Goal: Obtain resource: Download file/media

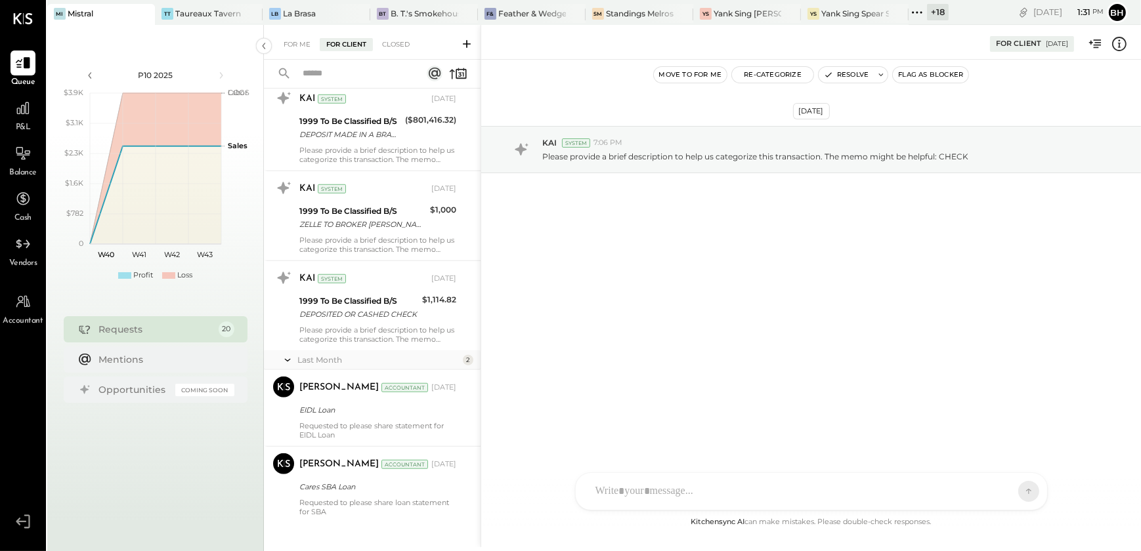
scroll to position [1353, 0]
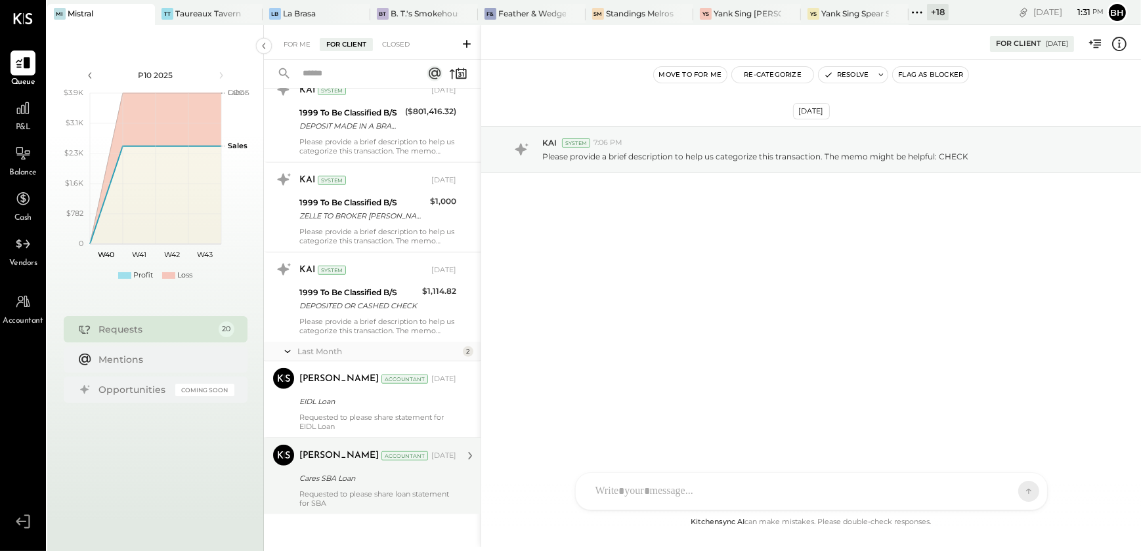
click at [362, 492] on div "Requested to please share loan statement for SBA" at bounding box center [377, 499] width 157 height 18
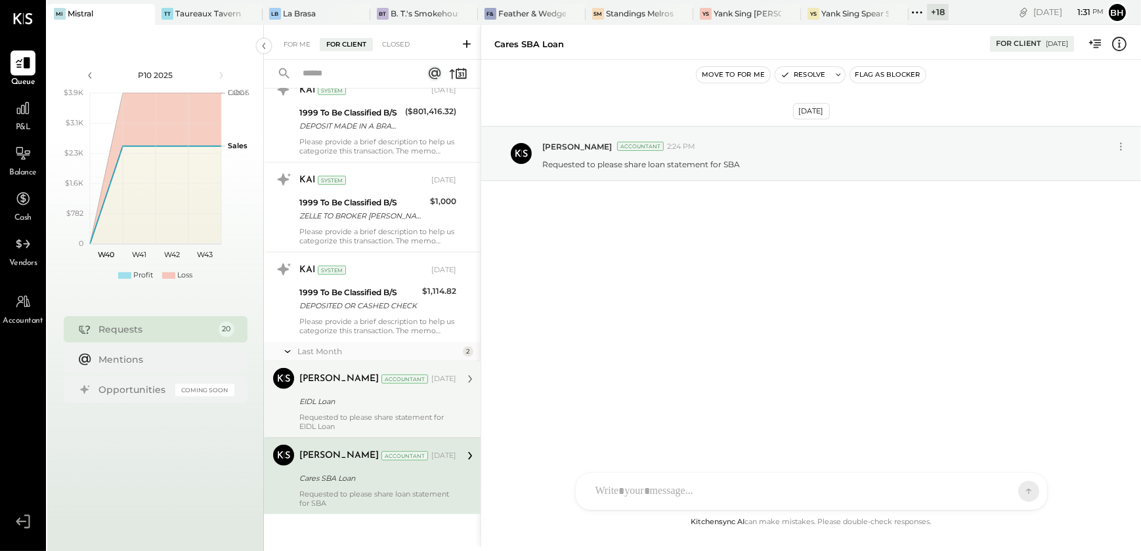
click at [356, 400] on div "EIDL Loan" at bounding box center [375, 401] width 153 height 13
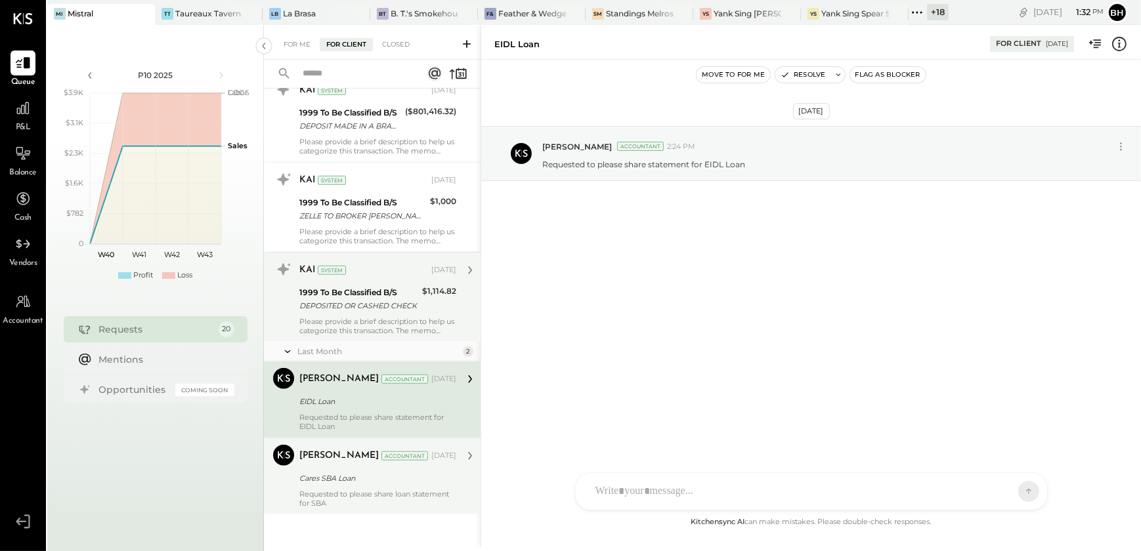
click at [362, 322] on div "Please provide a brief description to help us categorize this transaction. The …" at bounding box center [377, 326] width 157 height 18
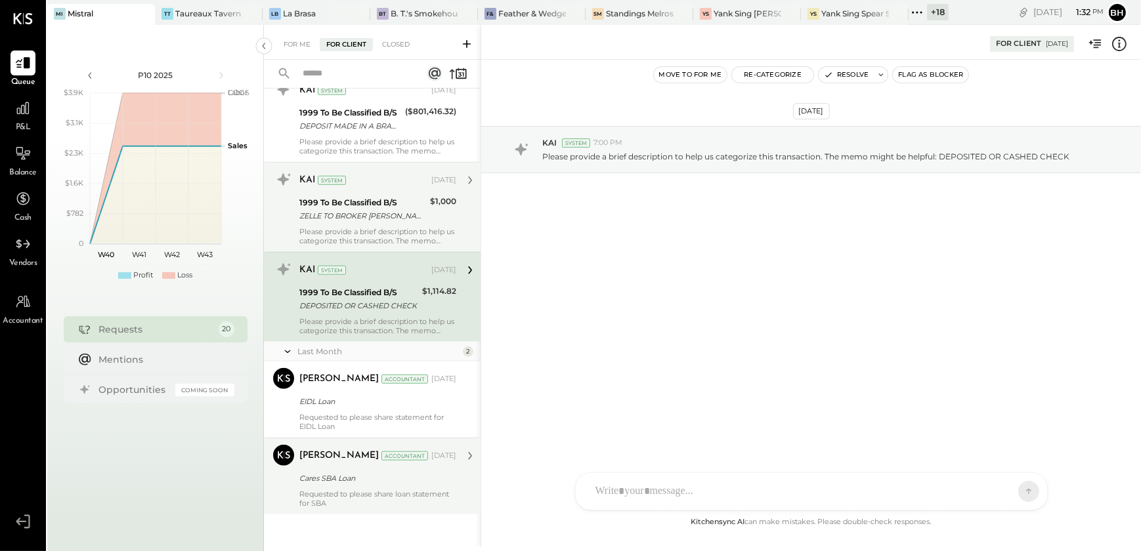
click at [366, 239] on div "Please provide a brief description to help us categorize this transaction. The …" at bounding box center [377, 236] width 157 height 18
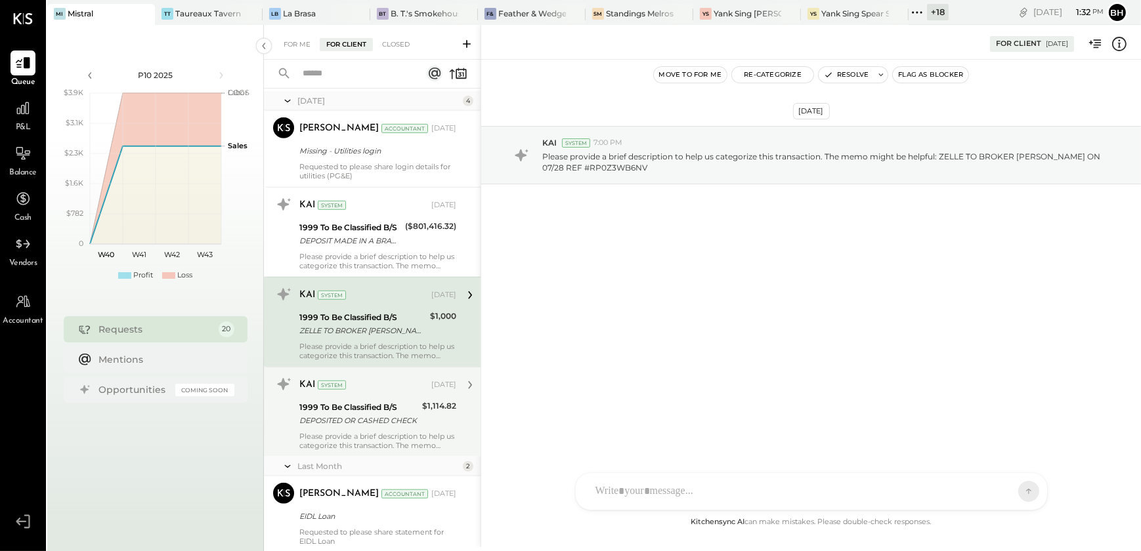
scroll to position [1234, 0]
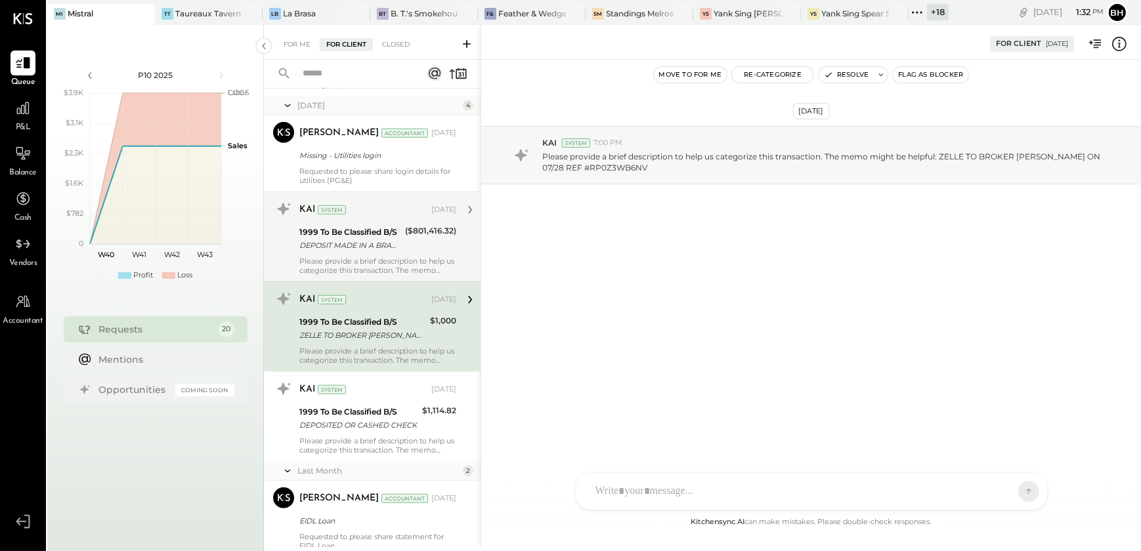
click at [376, 262] on div "Please provide a brief description to help us categorize this transaction. The …" at bounding box center [377, 266] width 157 height 18
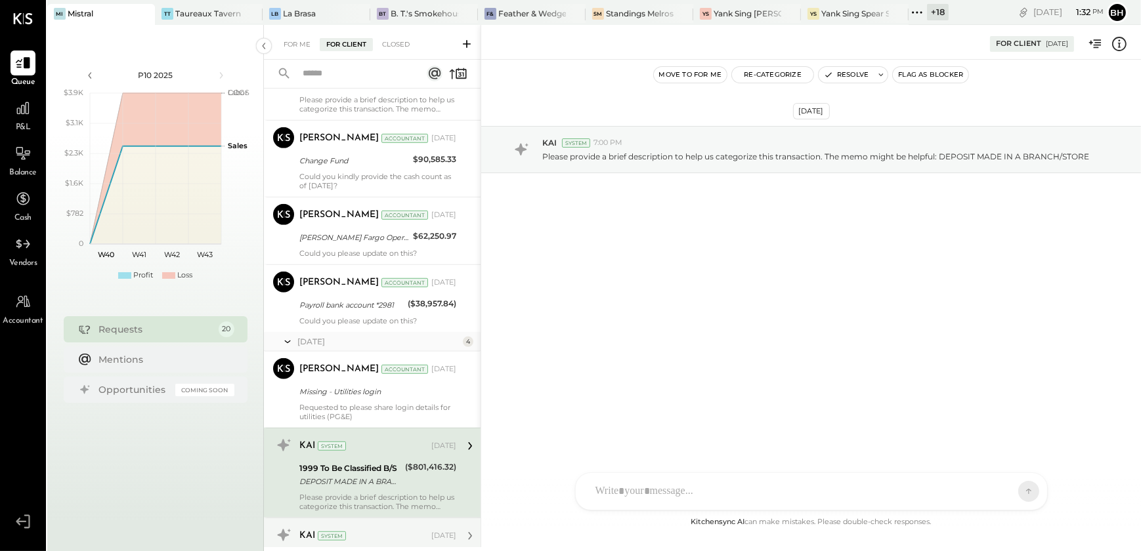
scroll to position [996, 0]
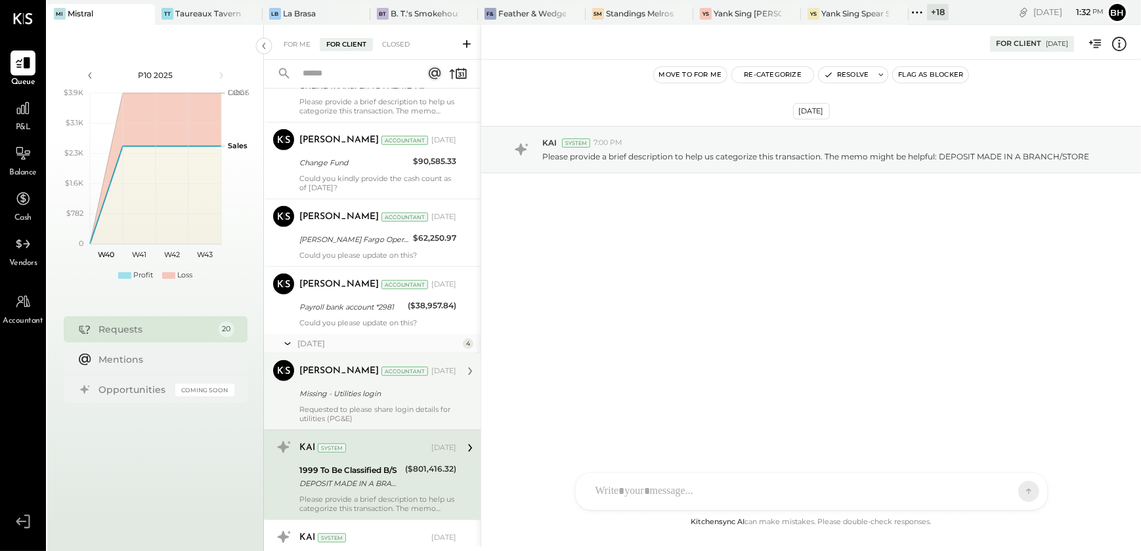
click at [379, 387] on div "Missing - Utilities login" at bounding box center [375, 393] width 153 height 13
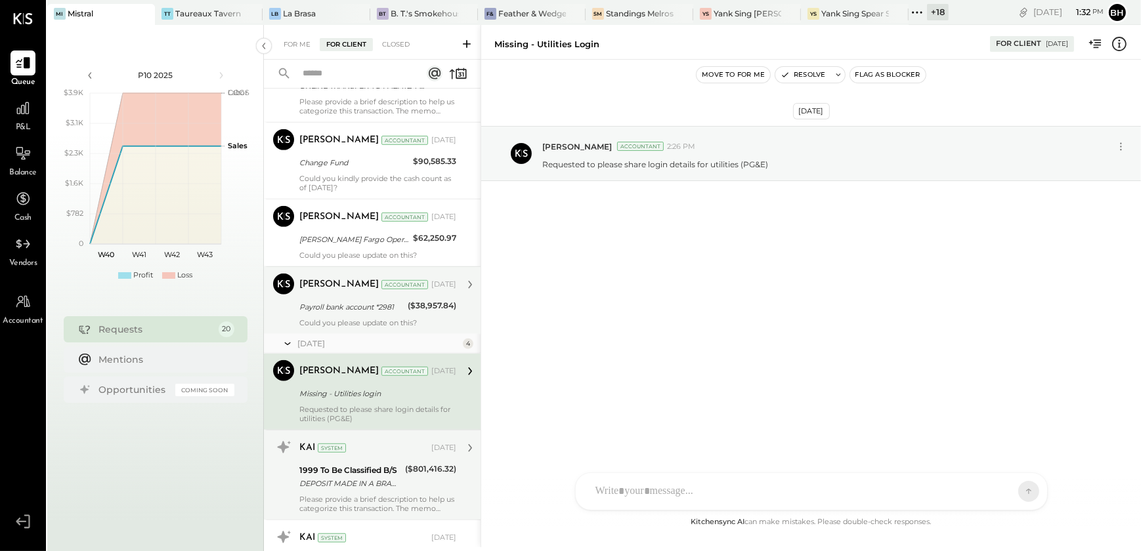
click at [391, 314] on div "Payroll bank account *2981" at bounding box center [351, 307] width 104 height 16
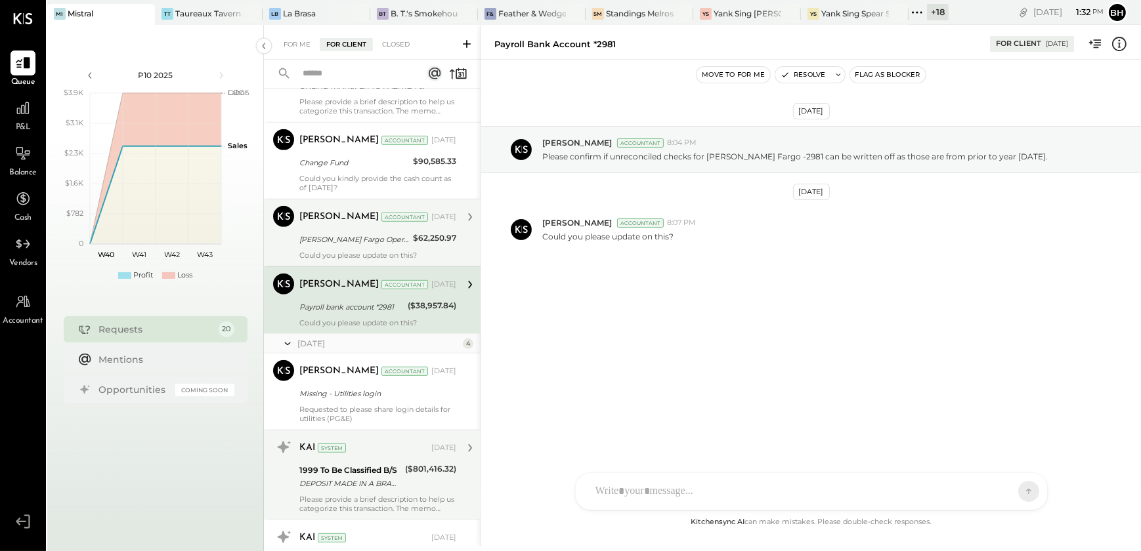
click at [371, 246] on div "[PERSON_NAME] Accountant [DATE] [PERSON_NAME] Fargo Operating 5939 $62,250.97 C…" at bounding box center [377, 233] width 157 height 54
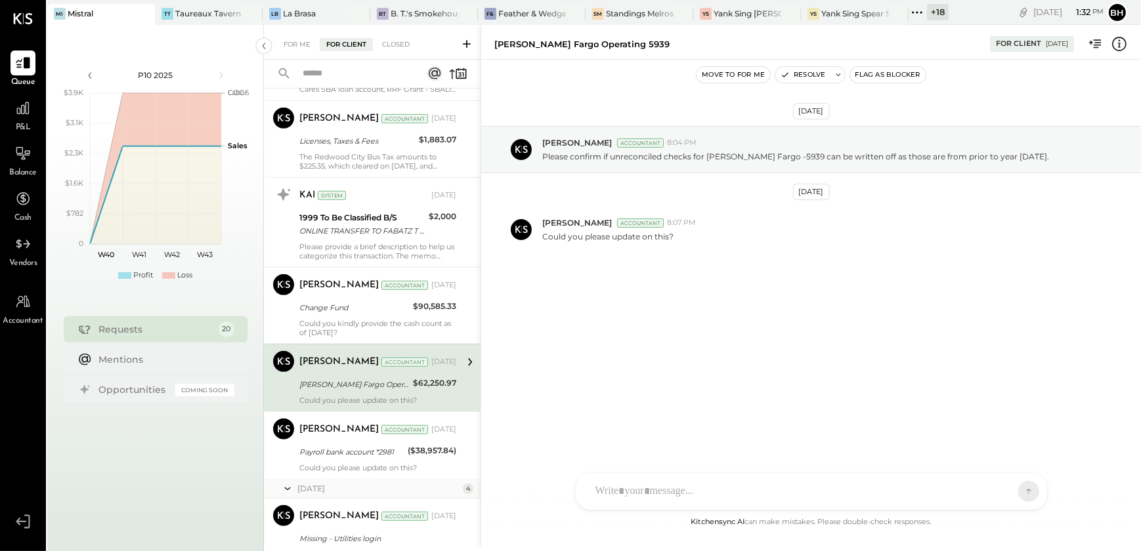
scroll to position [816, 0]
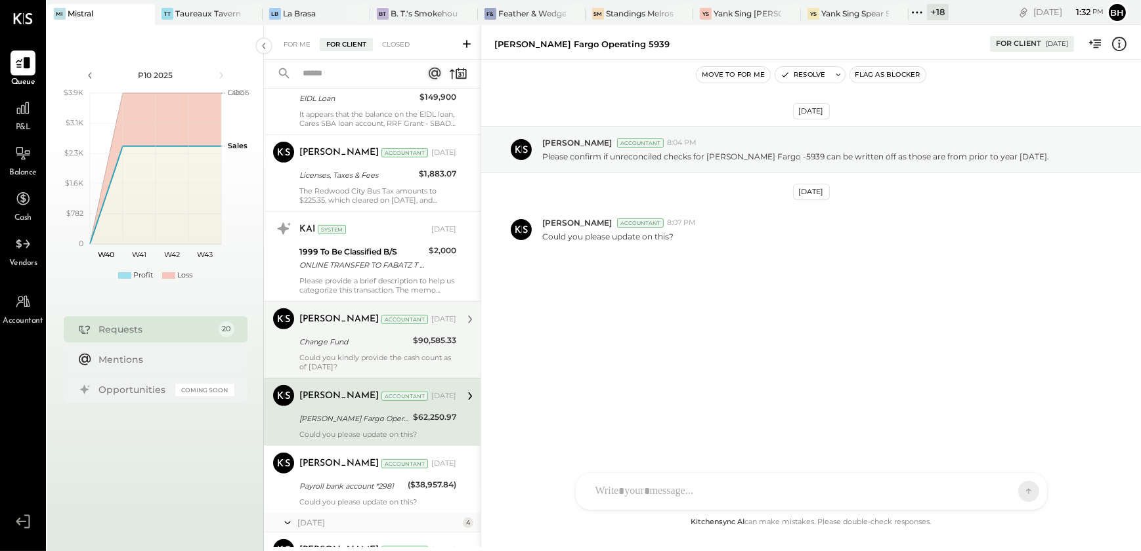
click at [372, 353] on div "Could you kindly provide the cash count as of [DATE]?" at bounding box center [377, 362] width 157 height 18
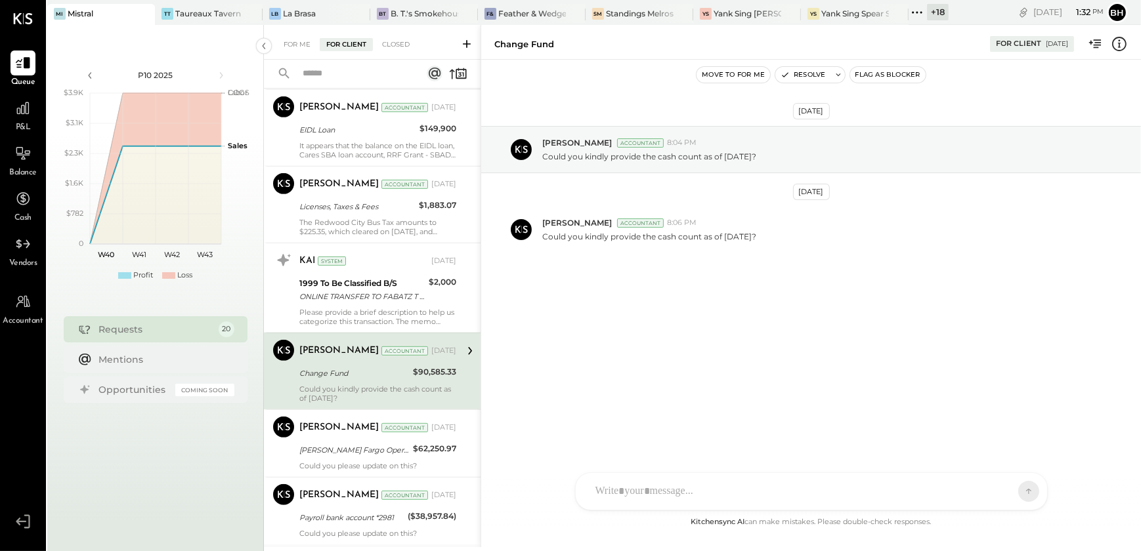
scroll to position [757, 0]
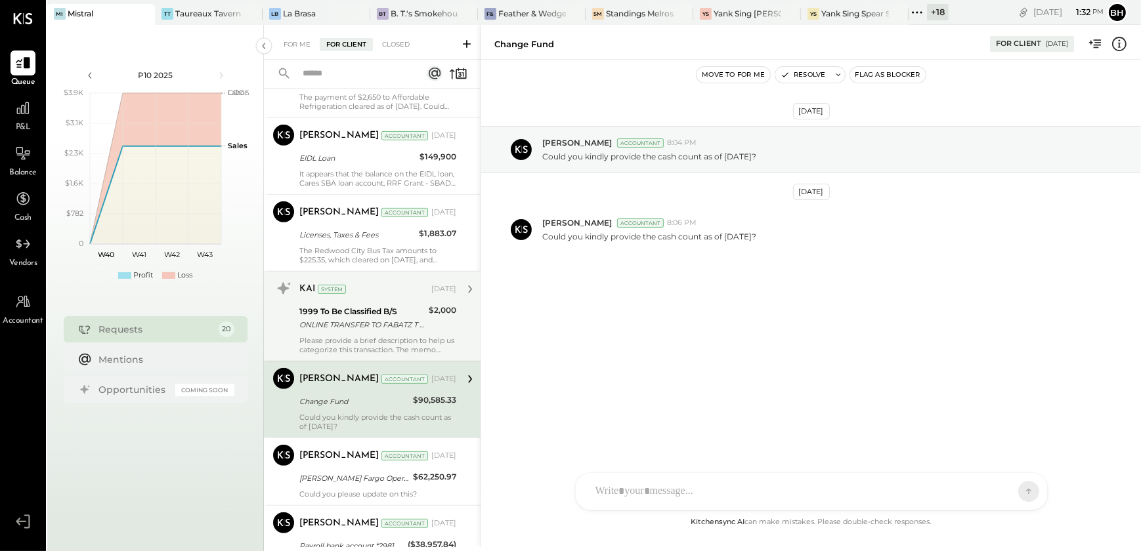
click at [365, 337] on div "Please provide a brief description to help us categorize this transaction. The …" at bounding box center [377, 345] width 157 height 18
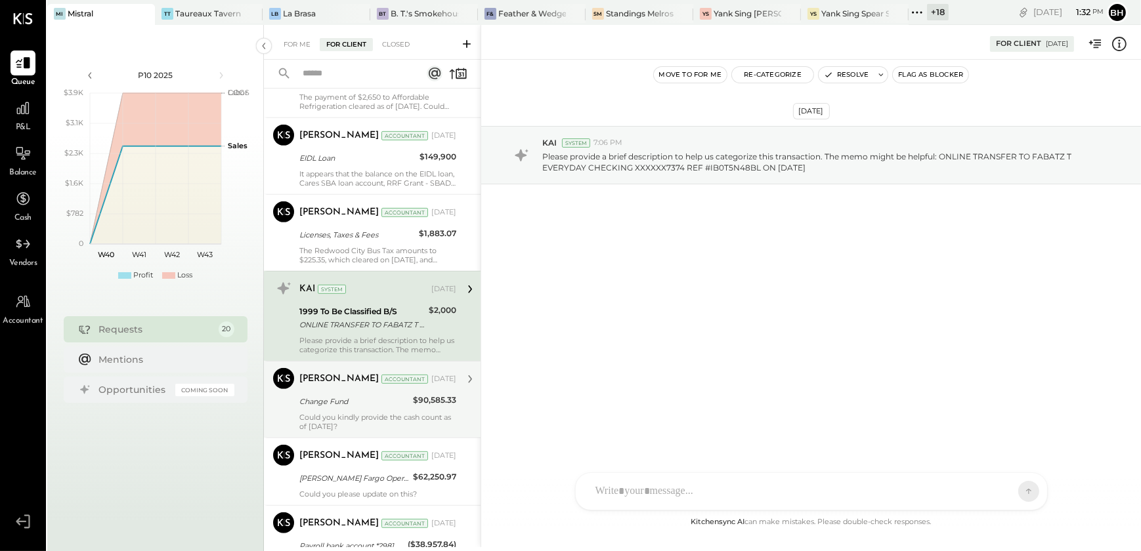
click at [690, 331] on div "[DATE] KAI System 7:06 PM Please provide a brief description to help us categor…" at bounding box center [811, 287] width 660 height 455
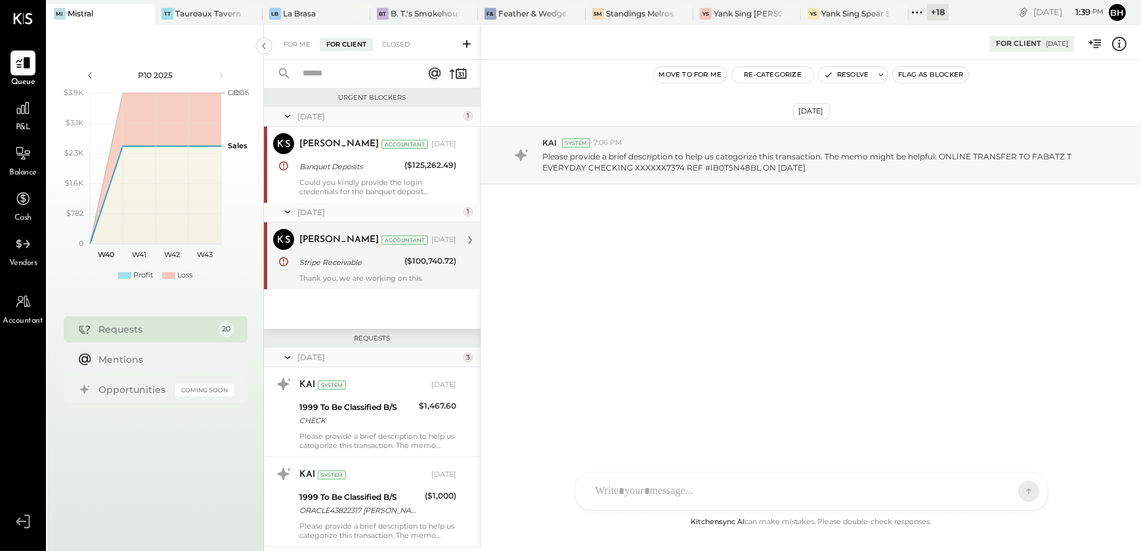
click at [349, 286] on div "[PERSON_NAME] Accountant [PERSON_NAME] Accountant [DATE] Stripe Receivable ($10…" at bounding box center [372, 255] width 217 height 67
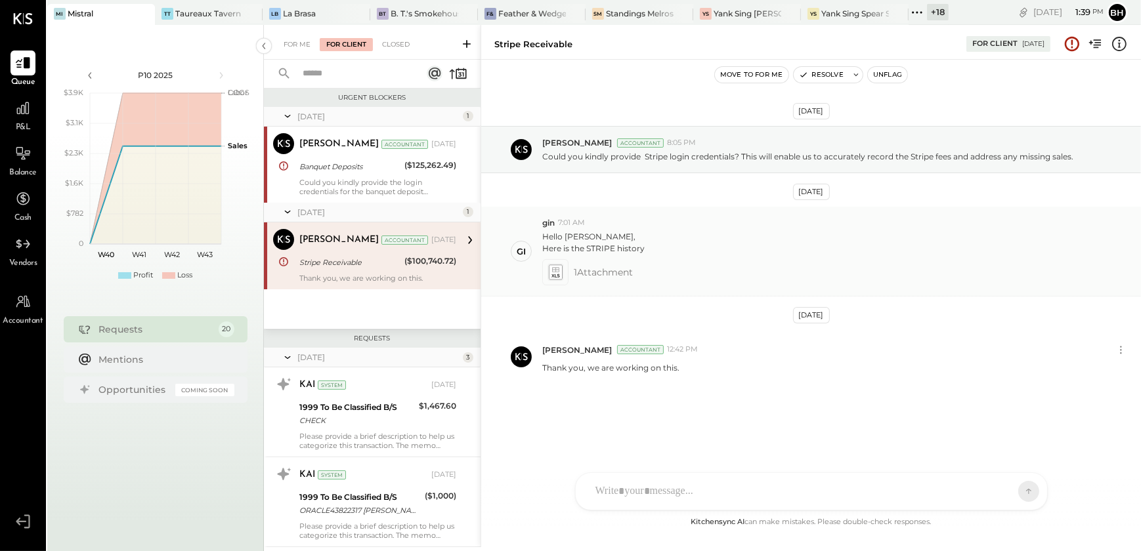
click at [554, 270] on icon at bounding box center [555, 272] width 14 height 15
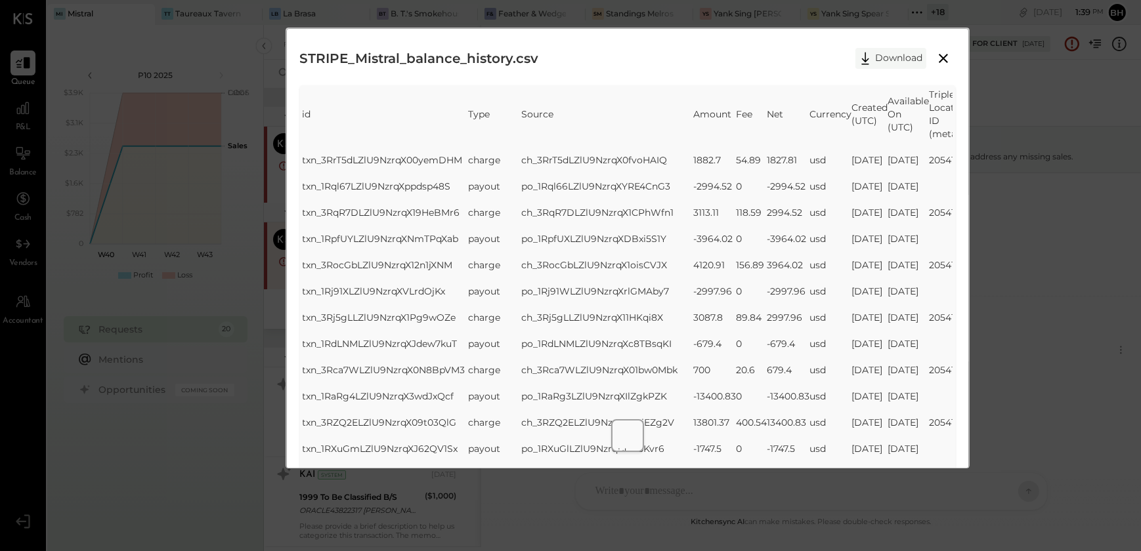
click at [887, 51] on button "Download" at bounding box center [890, 58] width 71 height 21
click at [622, 61] on div "STRIPE_Mistral_balance_history.csv Download" at bounding box center [628, 58] width 656 height 33
click at [941, 56] on icon at bounding box center [943, 58] width 9 height 9
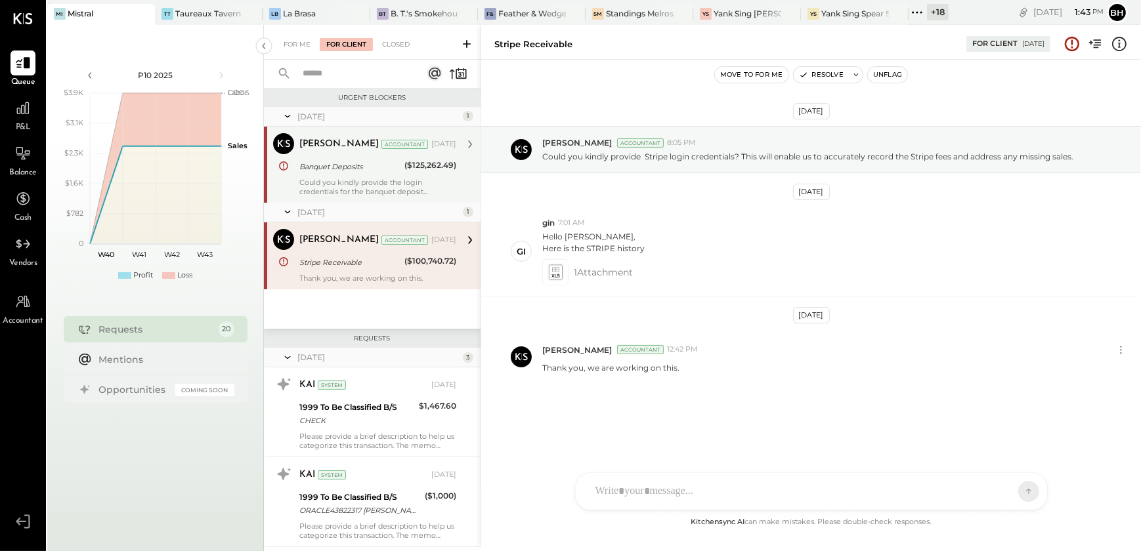
click at [329, 177] on div "[PERSON_NAME] Accountant [DATE] Banquet Deposits ($125,262.49) Could you kindly…" at bounding box center [377, 164] width 157 height 63
